Goal: Transaction & Acquisition: Book appointment/travel/reservation

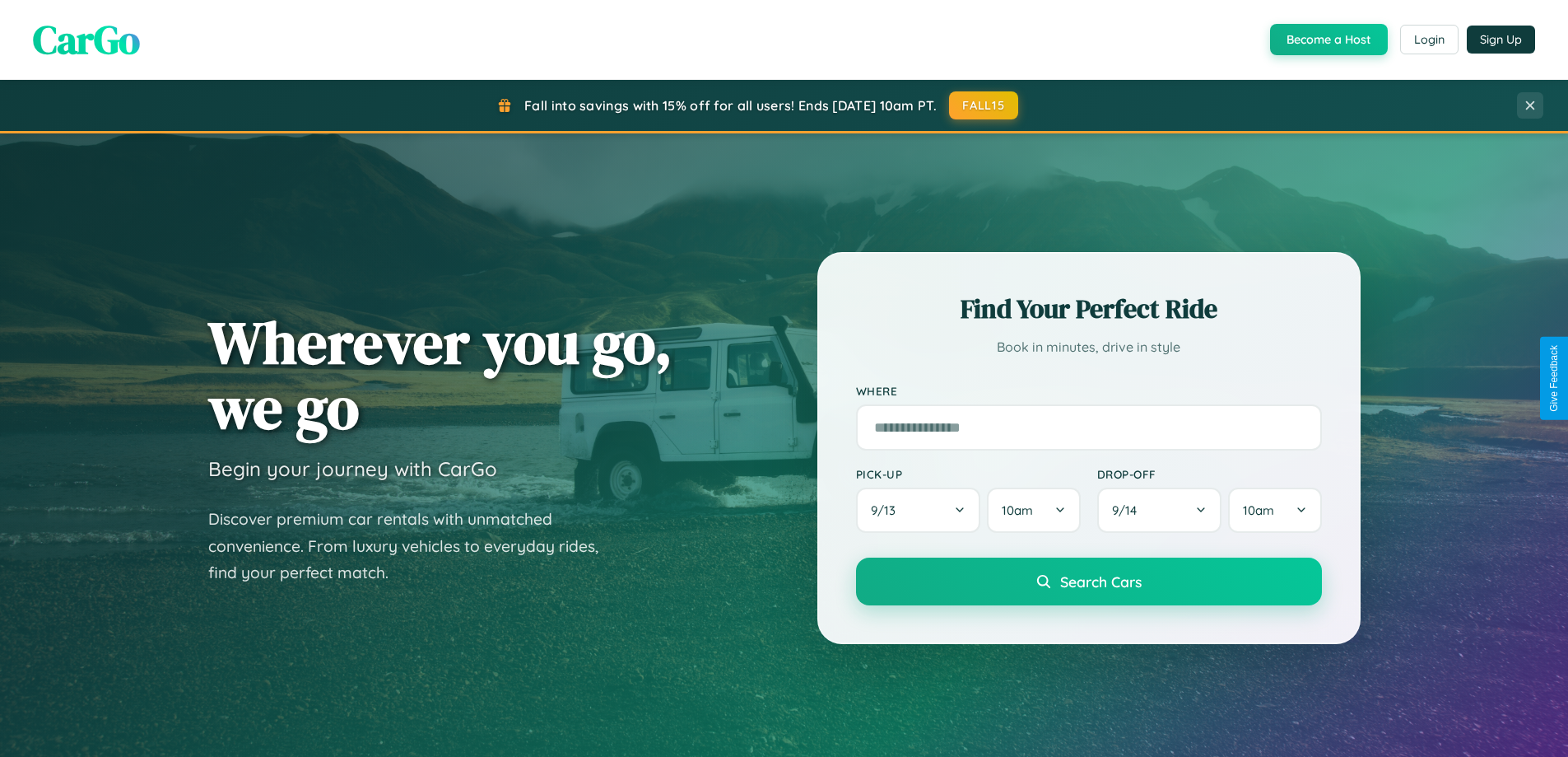
scroll to position [1133, 0]
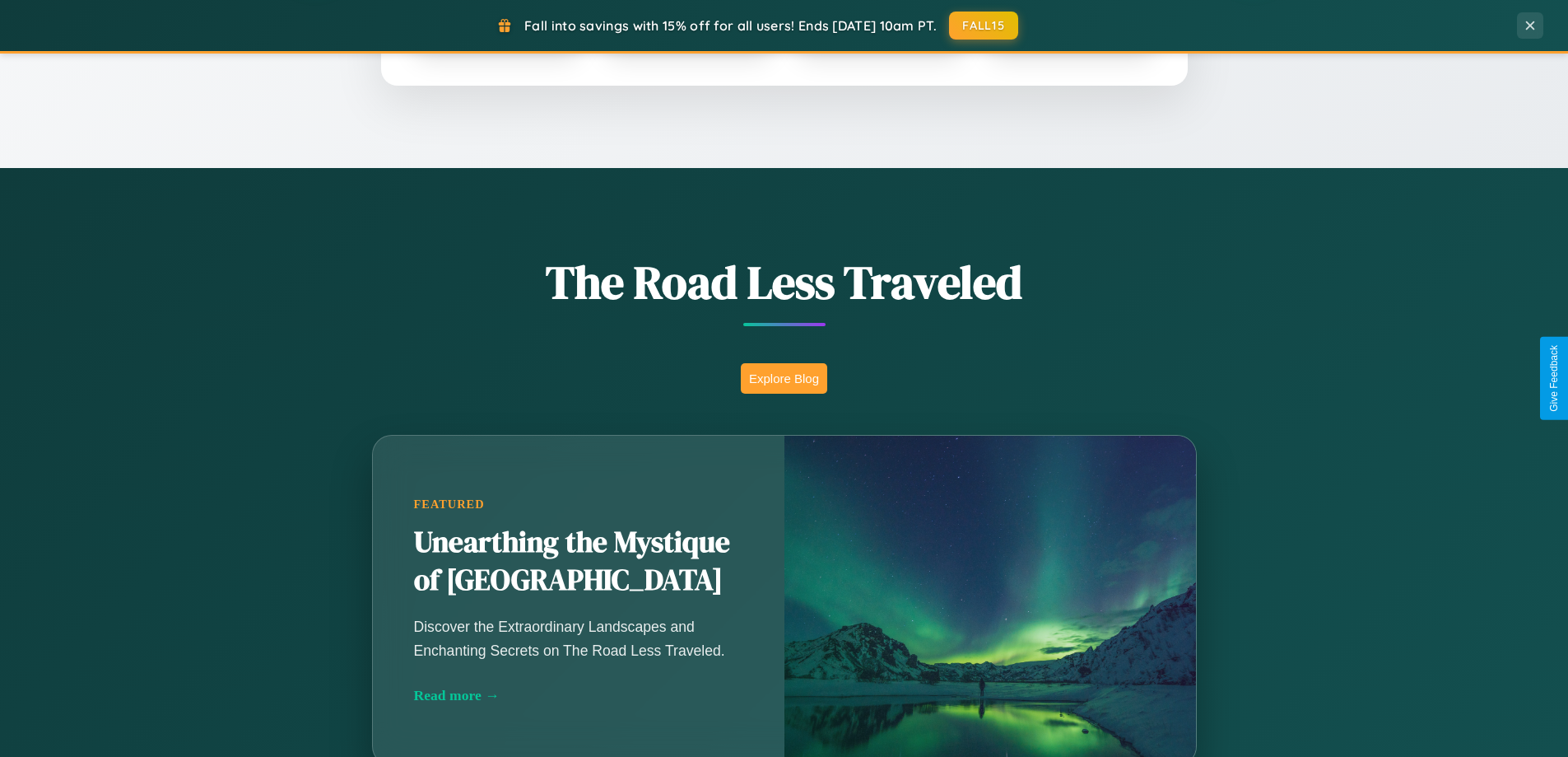
click at [784, 378] on button "Explore Blog" at bounding box center [784, 378] width 86 height 30
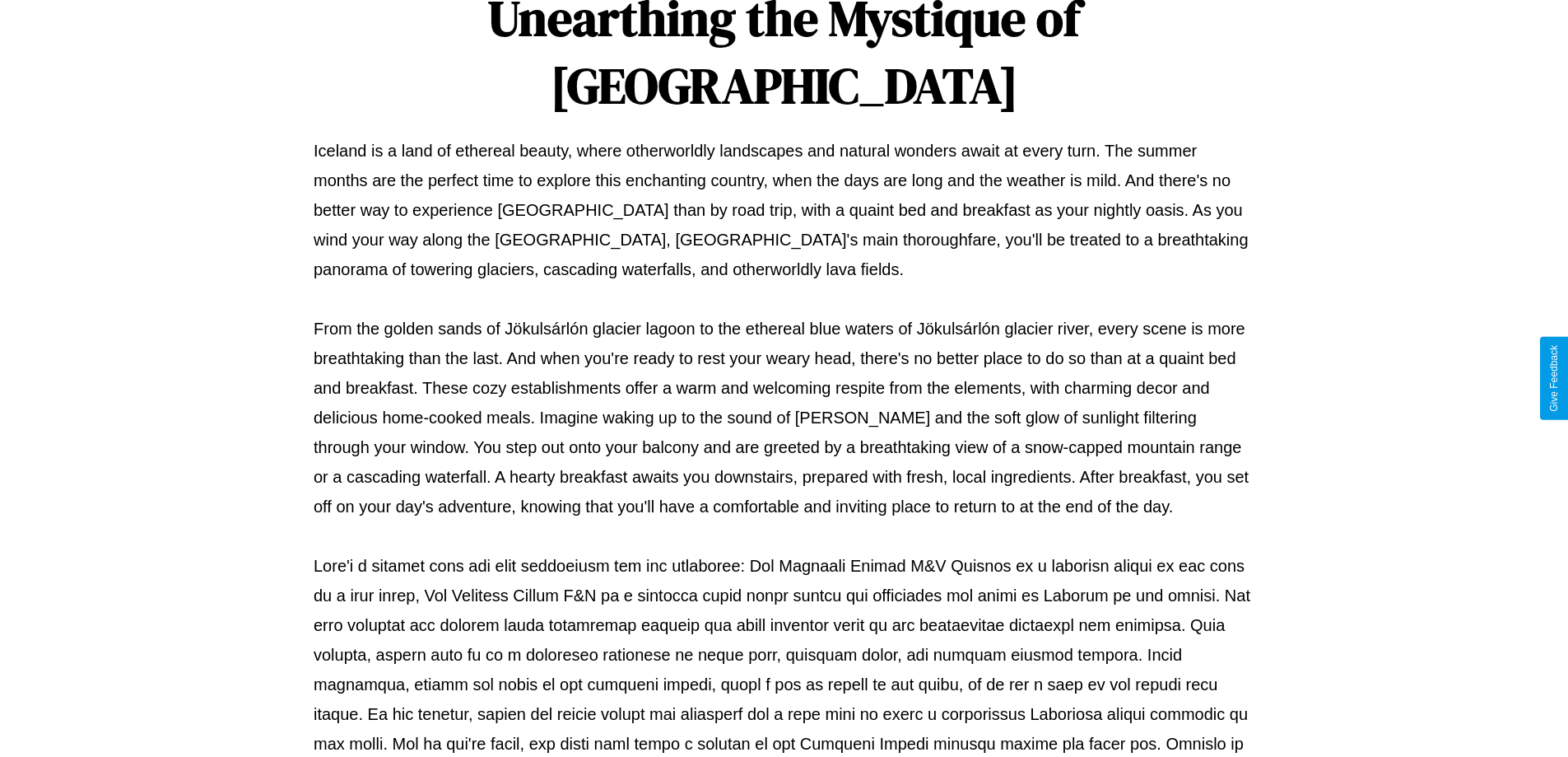
scroll to position [533, 0]
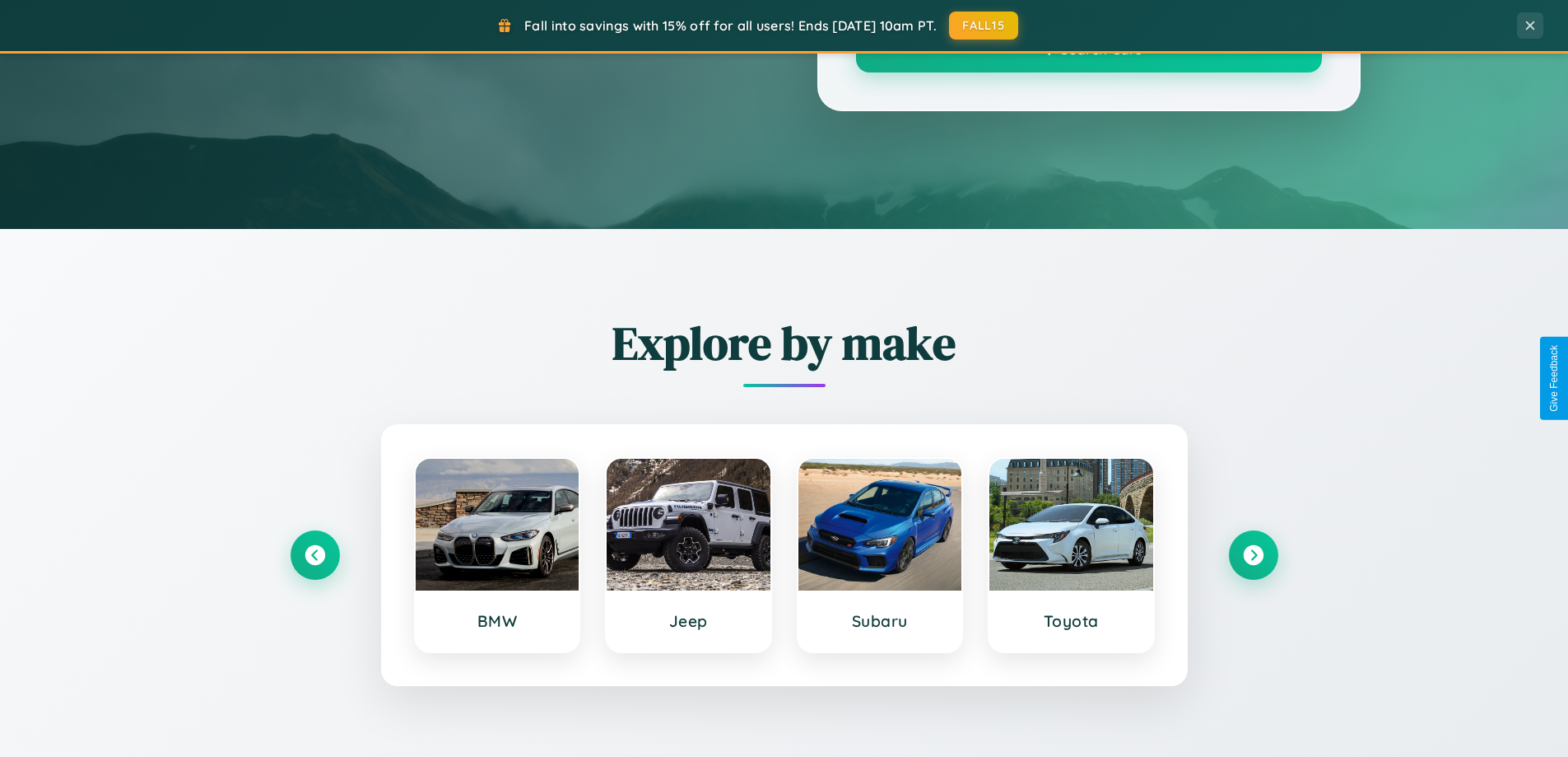
scroll to position [1133, 0]
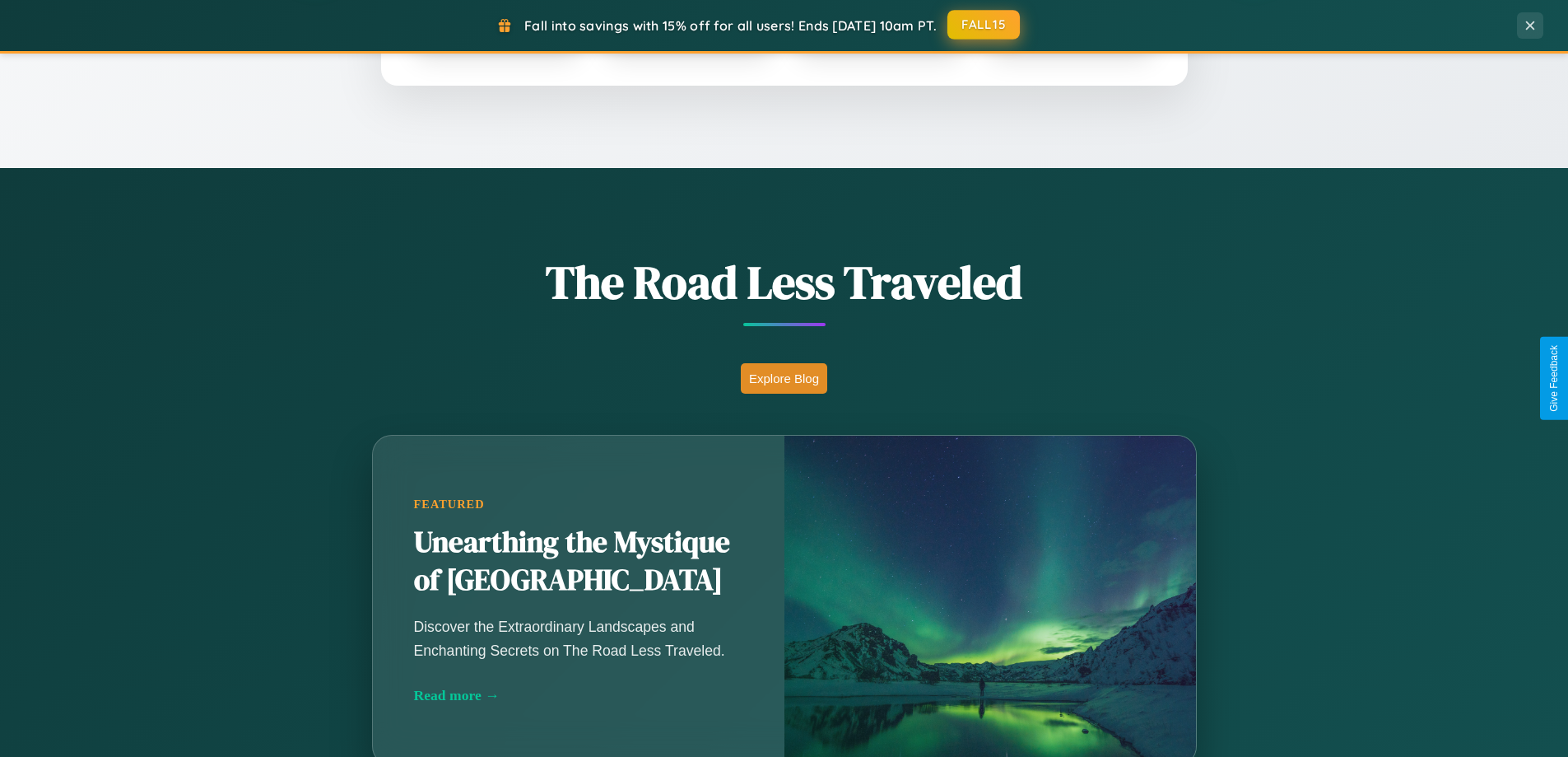
click at [985, 25] on button "FALL15" at bounding box center [984, 25] width 73 height 30
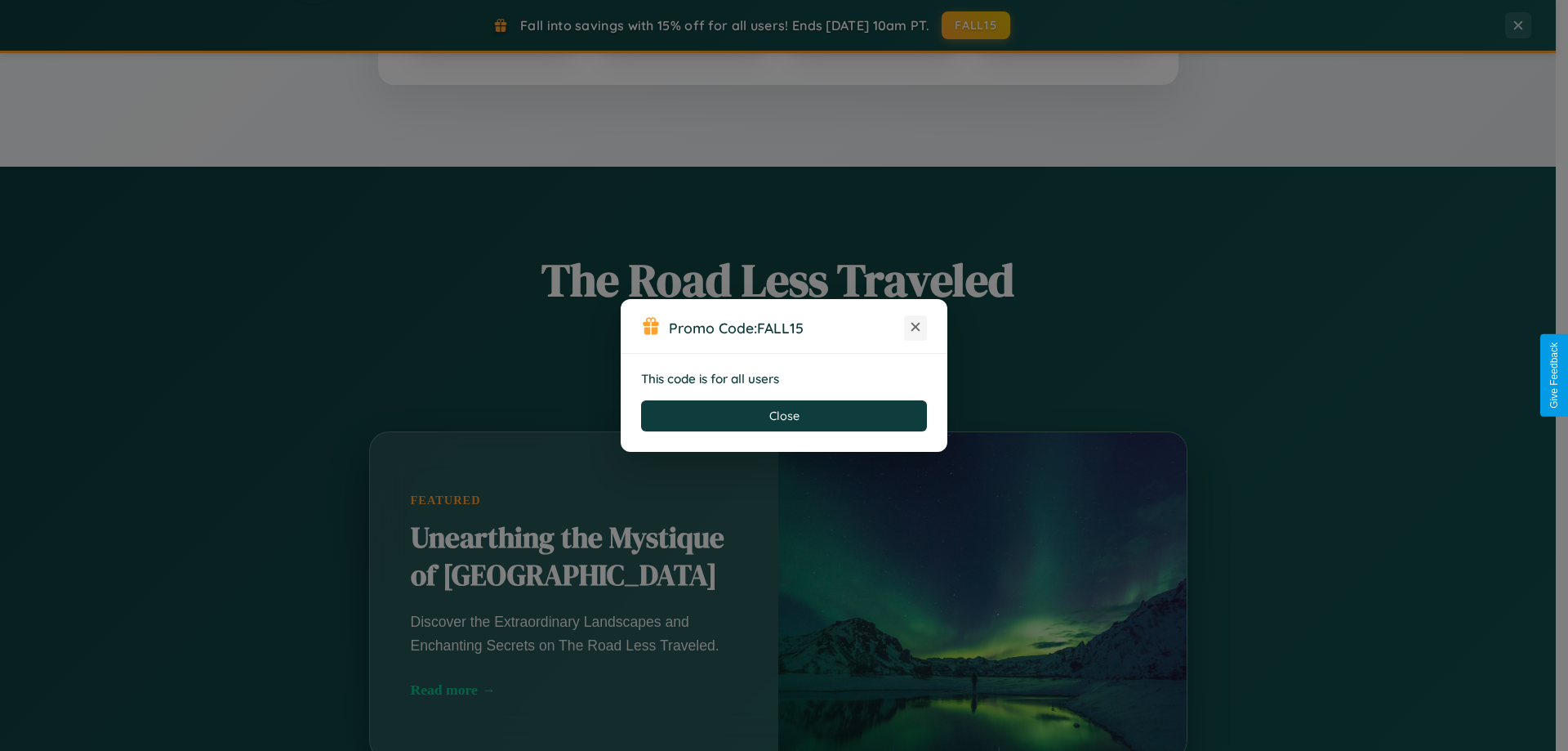
click at [916, 328] on icon at bounding box center [915, 326] width 16 height 16
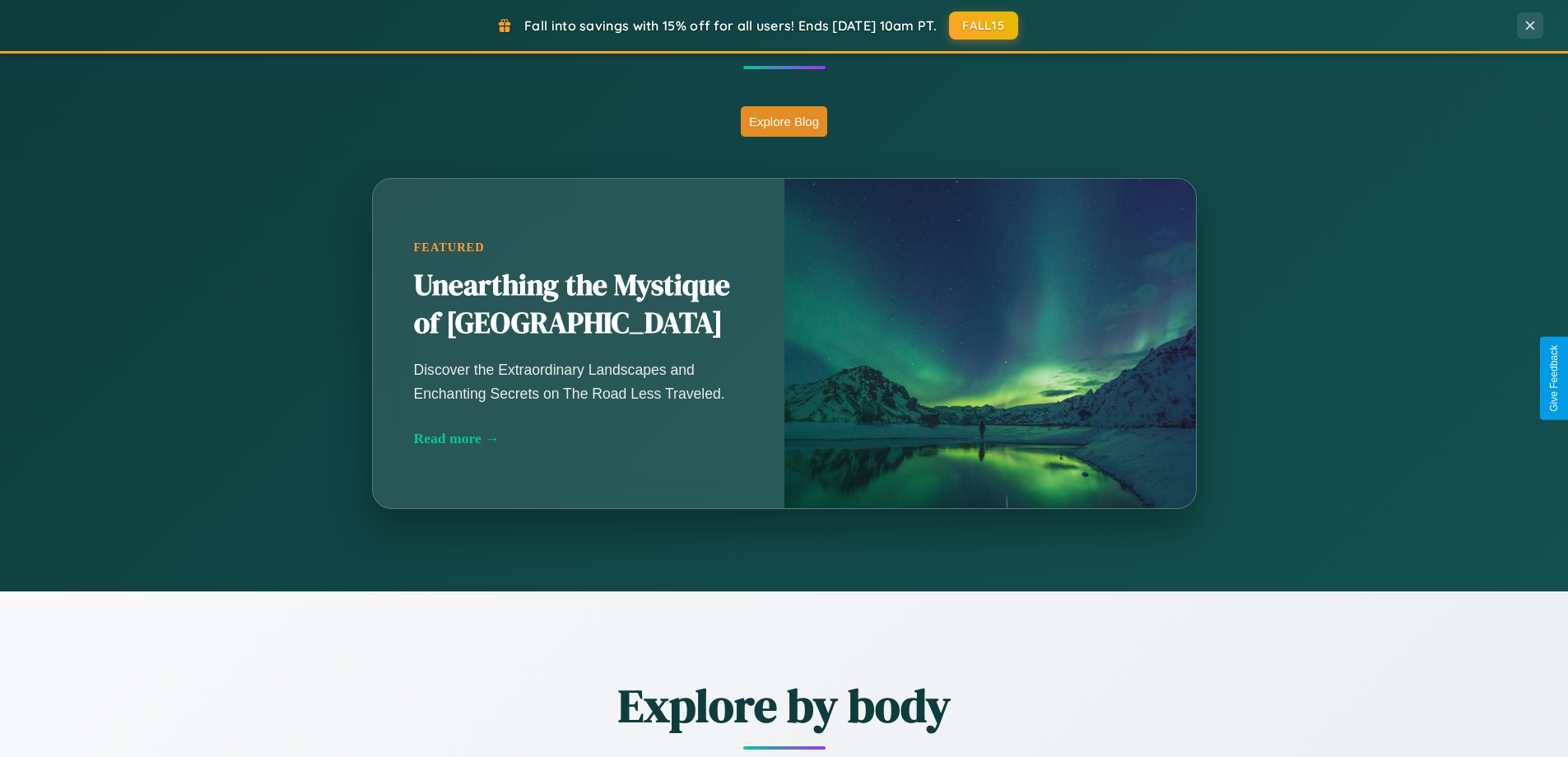
scroll to position [2645, 0]
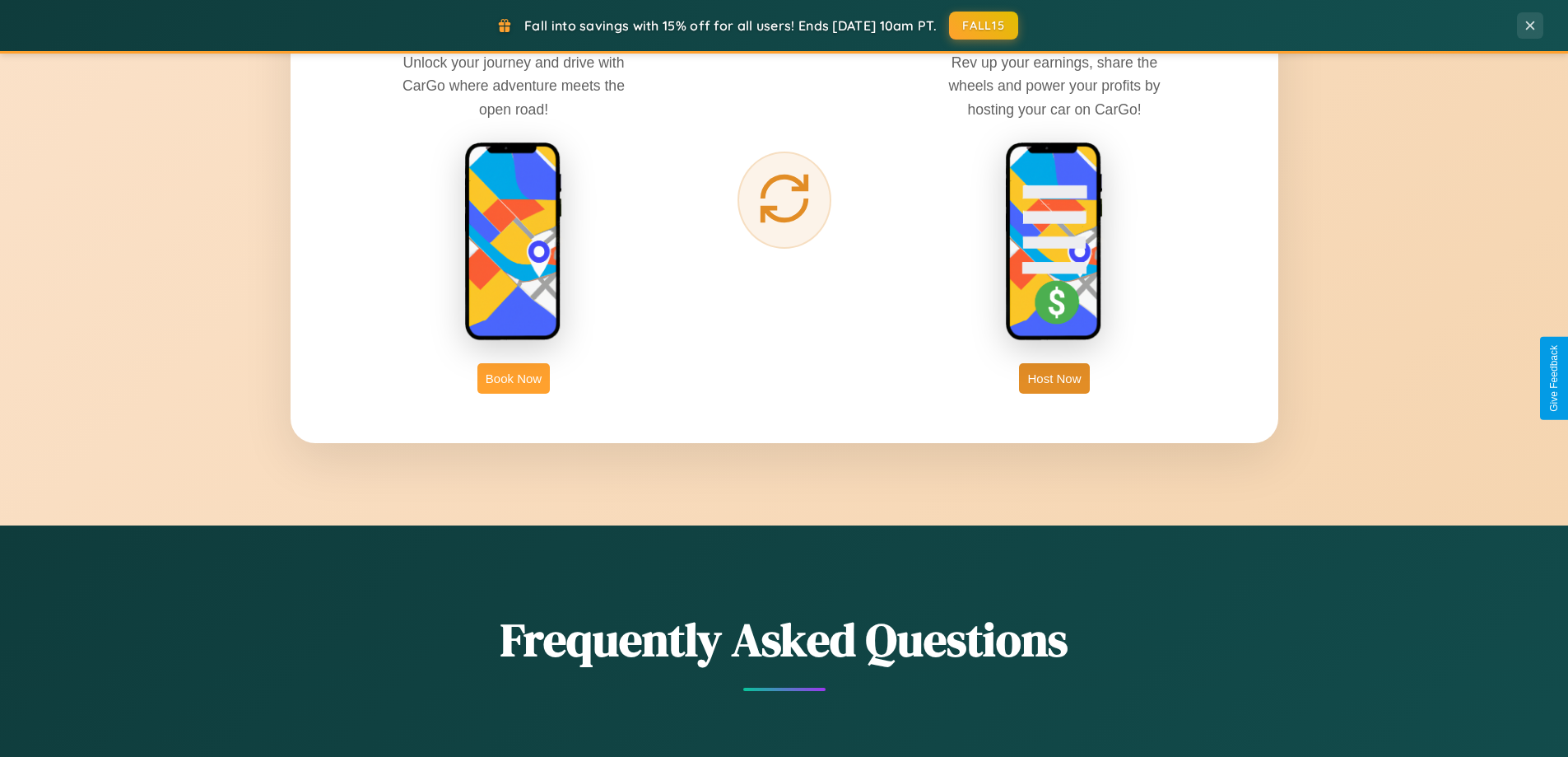
click at [513, 378] on button "Book Now" at bounding box center [513, 378] width 73 height 30
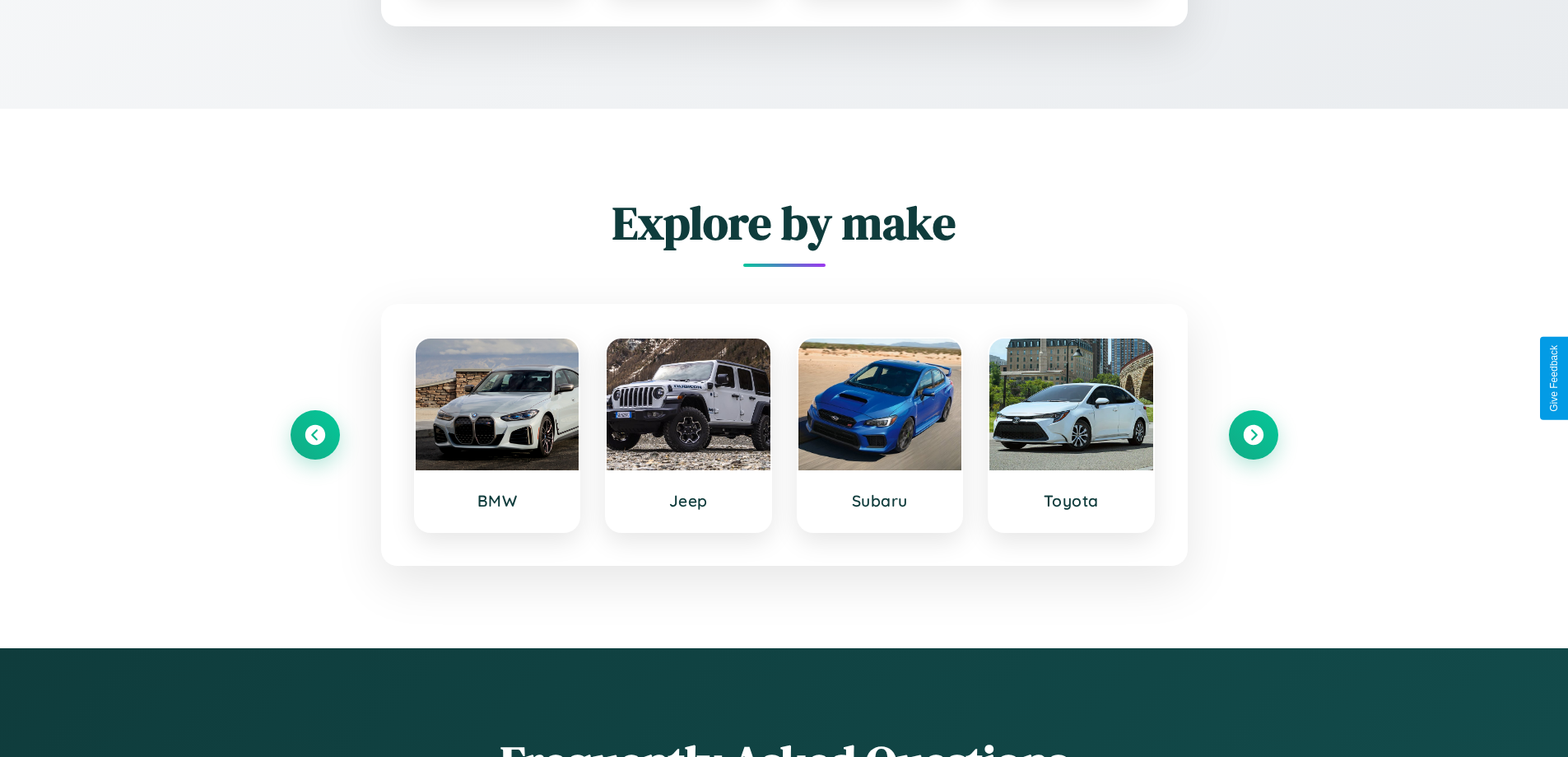
scroll to position [1373, 0]
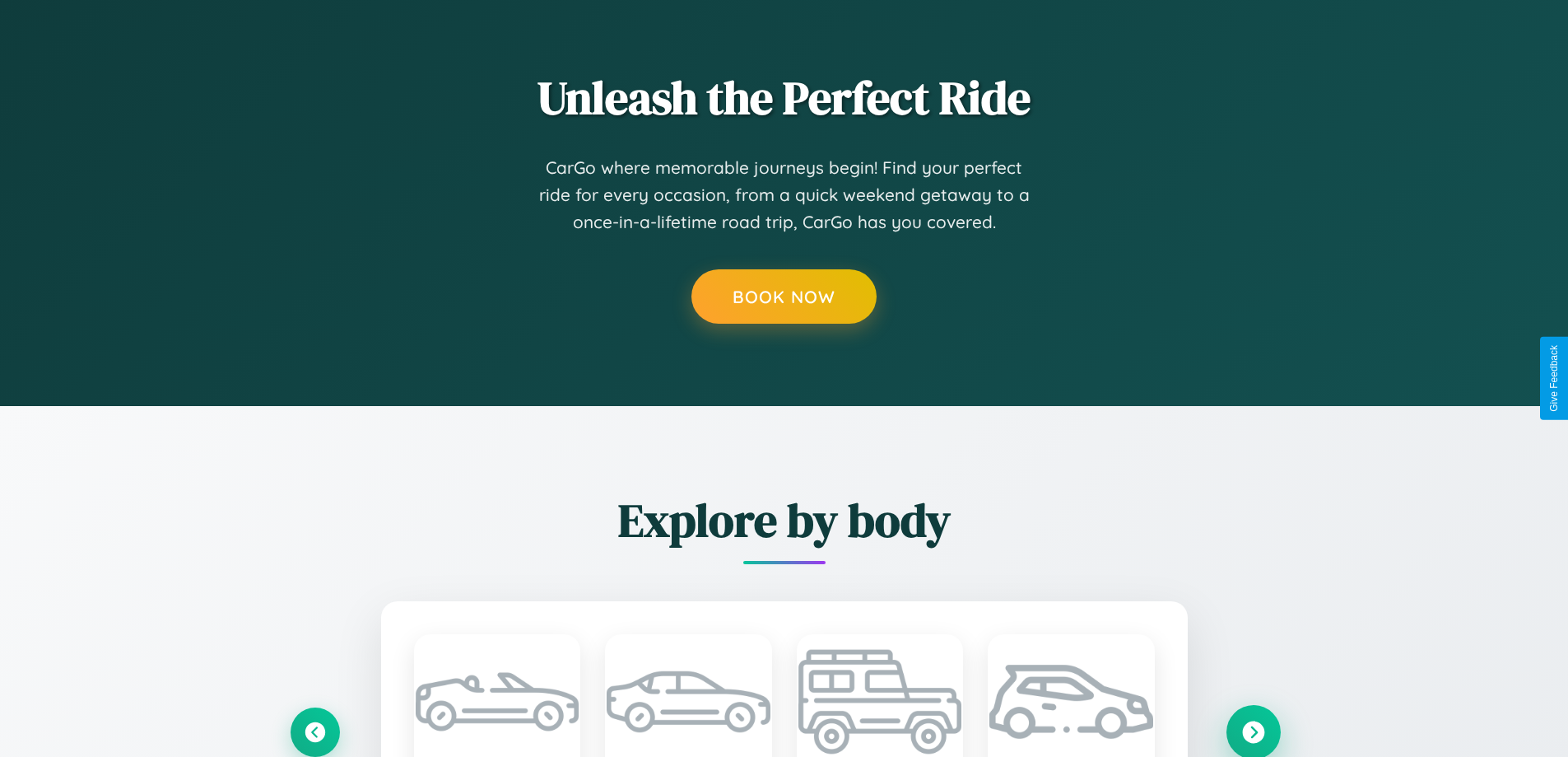
type input "******"
click at [1252, 730] on icon at bounding box center [1253, 732] width 22 height 22
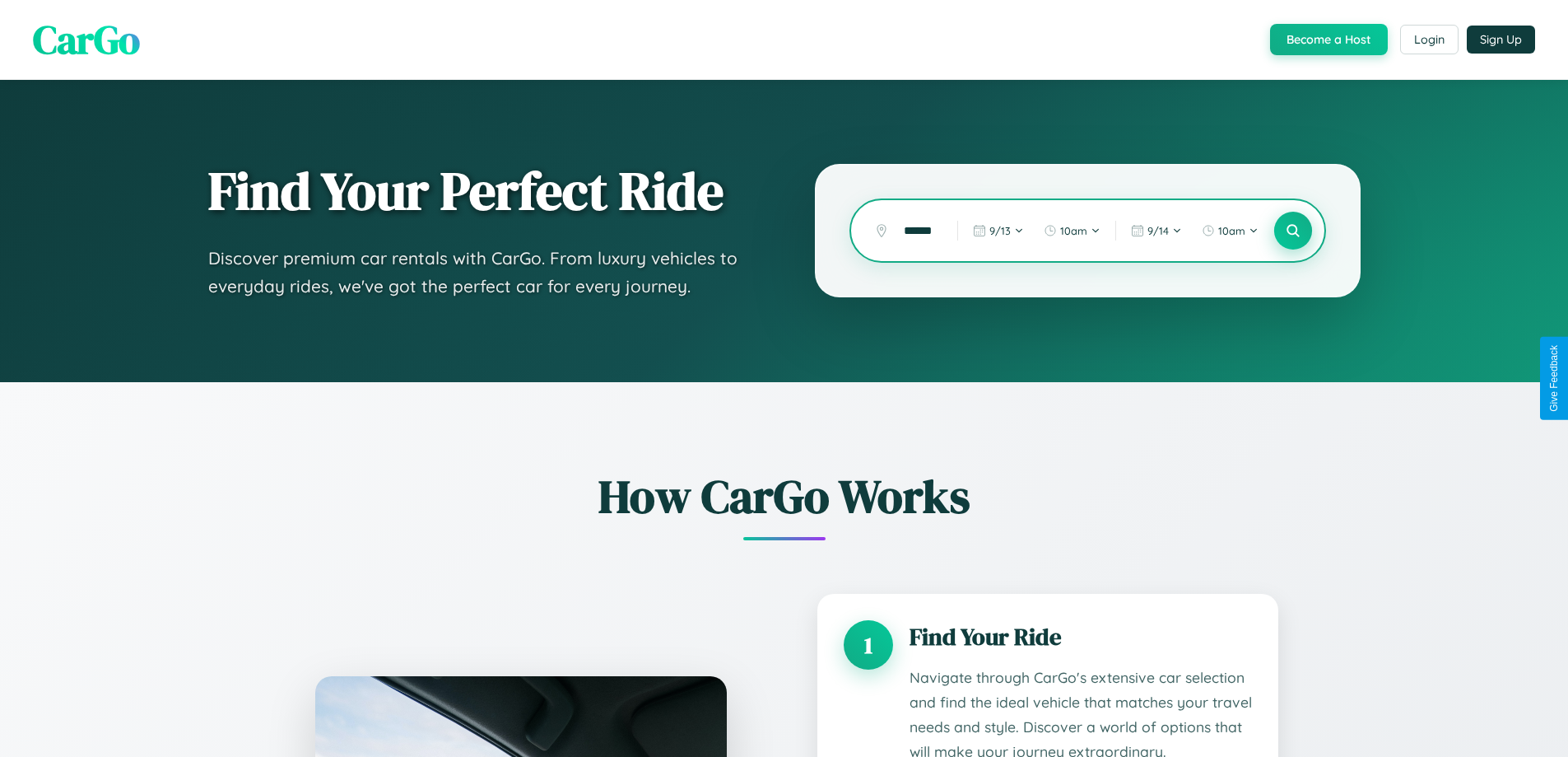
click at [1292, 231] on icon at bounding box center [1292, 231] width 16 height 16
